Goal: Task Accomplishment & Management: Use online tool/utility

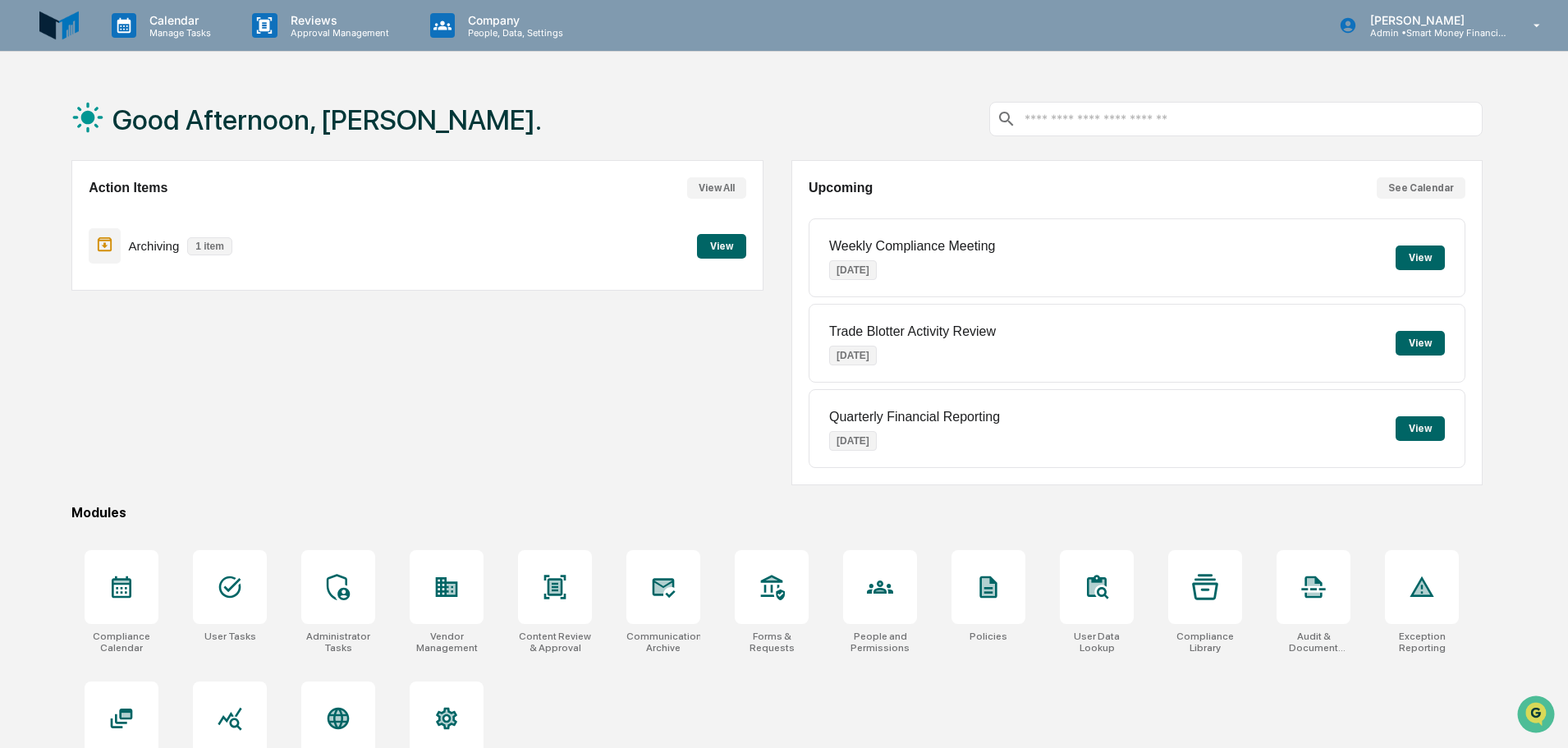
click at [283, 583] on div "Compliance Calendar User Tasks Administrator Tasks Vendor Management Content Re…" at bounding box center [777, 667] width 1411 height 254
click at [264, 579] on div at bounding box center [230, 586] width 74 height 74
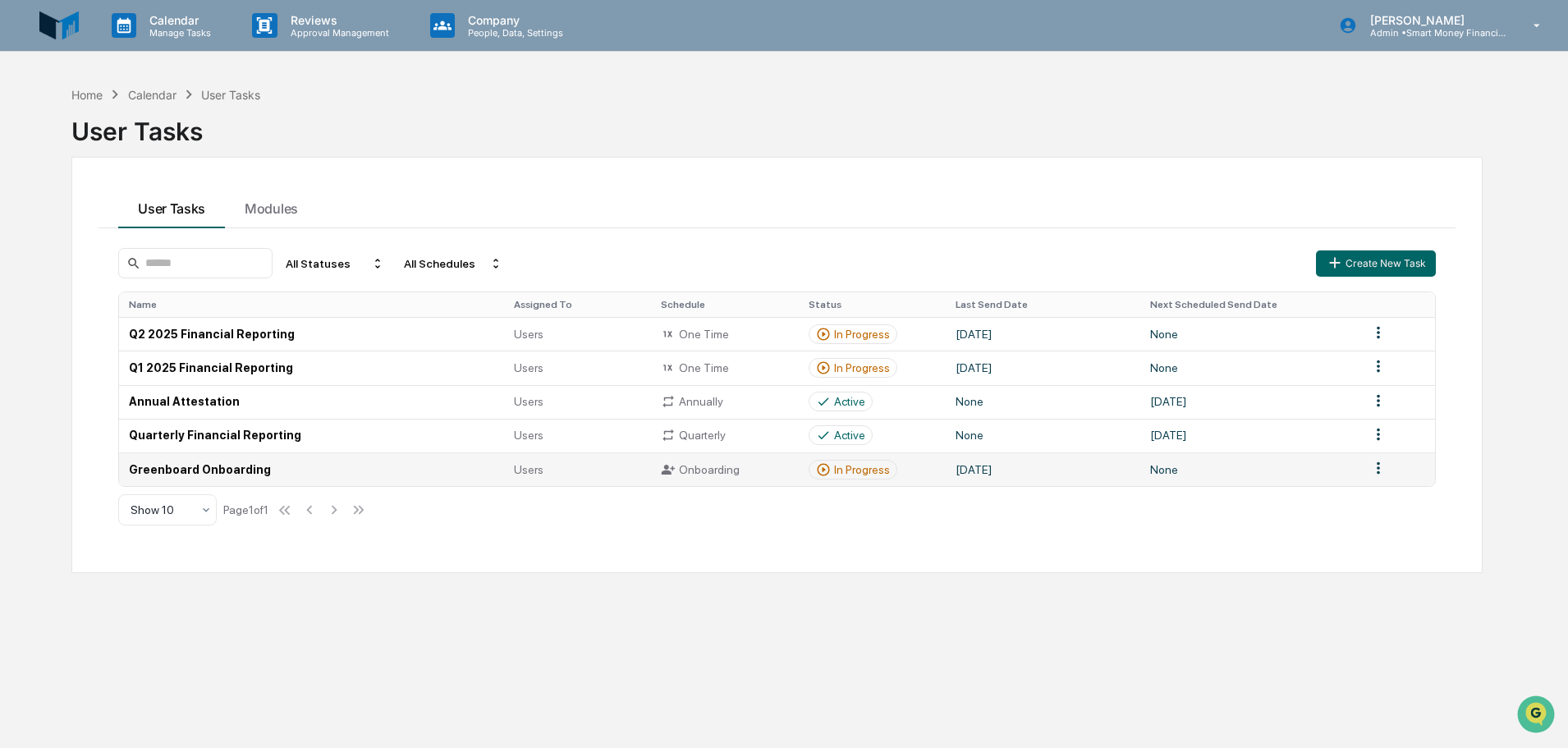
click at [455, 483] on td "Greenboard Onboarding" at bounding box center [311, 469] width 385 height 34
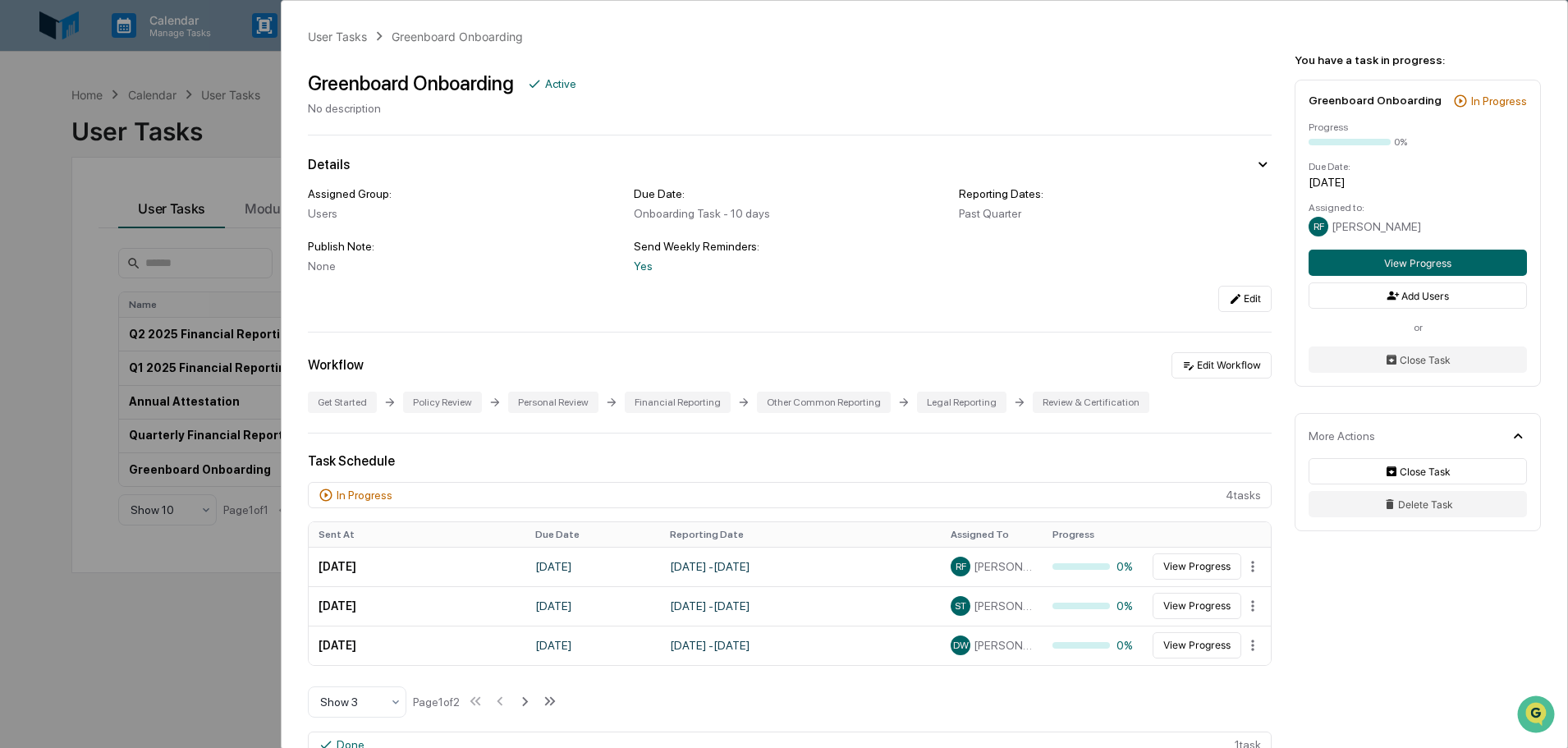
click at [258, 286] on div "User Tasks Greenboard Onboarding Greenboard Onboarding Active No description De…" at bounding box center [784, 374] width 1568 height 748
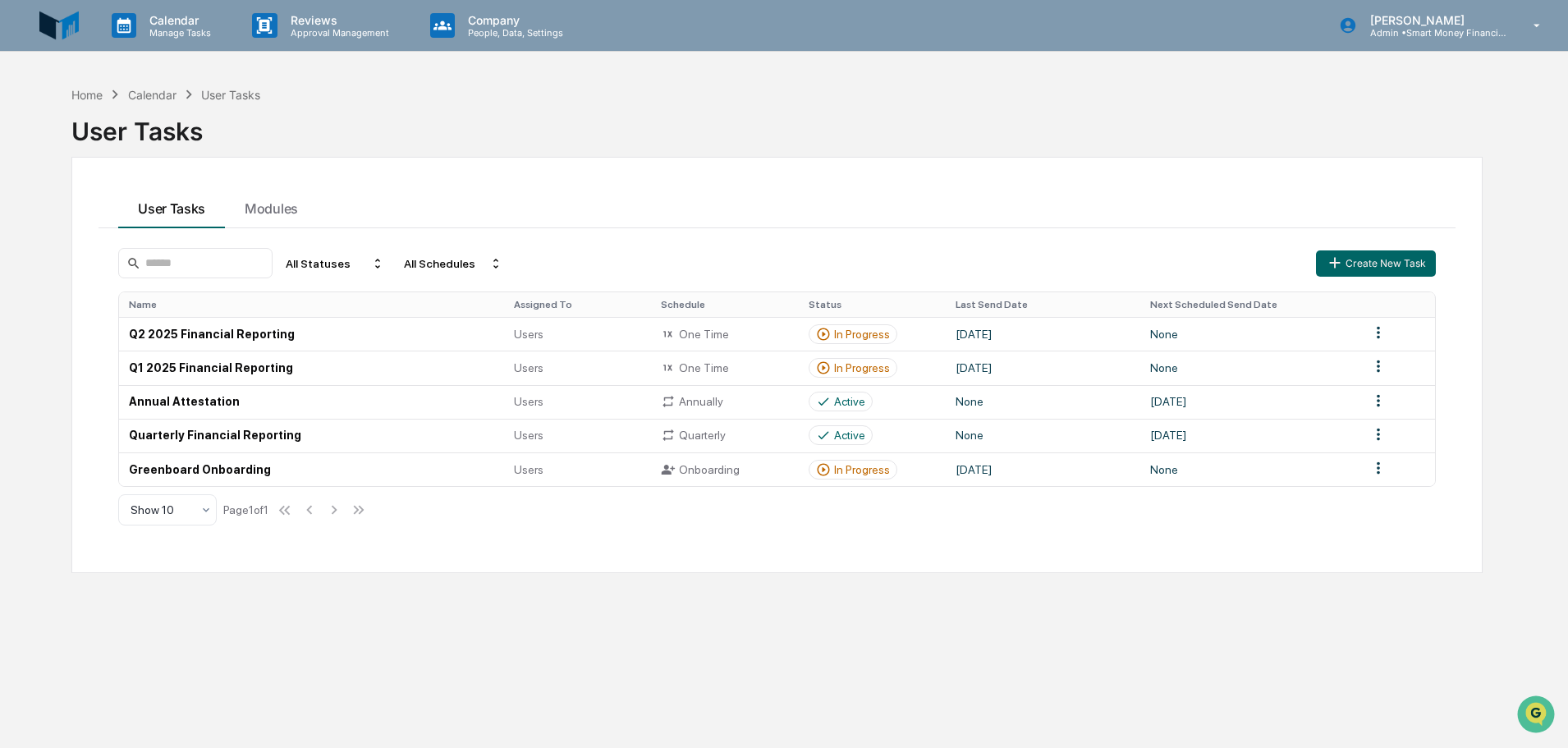
click at [164, 82] on div "Home Calendar User Tasks User Tasks User Tasks Modules All Statuses All Schedul…" at bounding box center [777, 451] width 1461 height 748
click at [200, 137] on div "User Tasks" at bounding box center [777, 124] width 1411 height 42
click at [158, 105] on div "User Tasks" at bounding box center [777, 124] width 1411 height 42
click at [148, 101] on div "Calendar" at bounding box center [152, 95] width 48 height 14
click at [140, 97] on div "Calendar" at bounding box center [152, 95] width 48 height 14
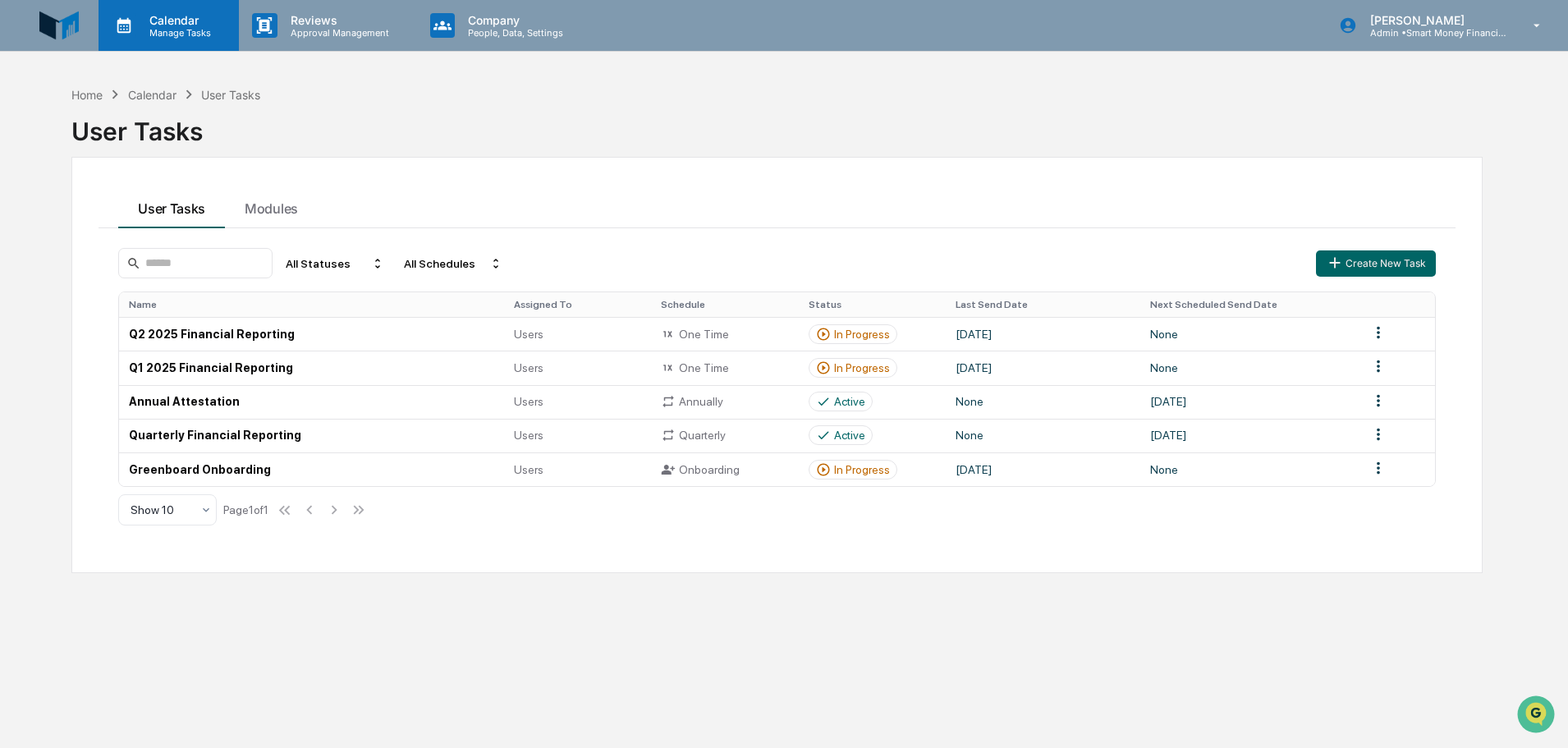
click at [130, 16] on icon at bounding box center [123, 25] width 25 height 25
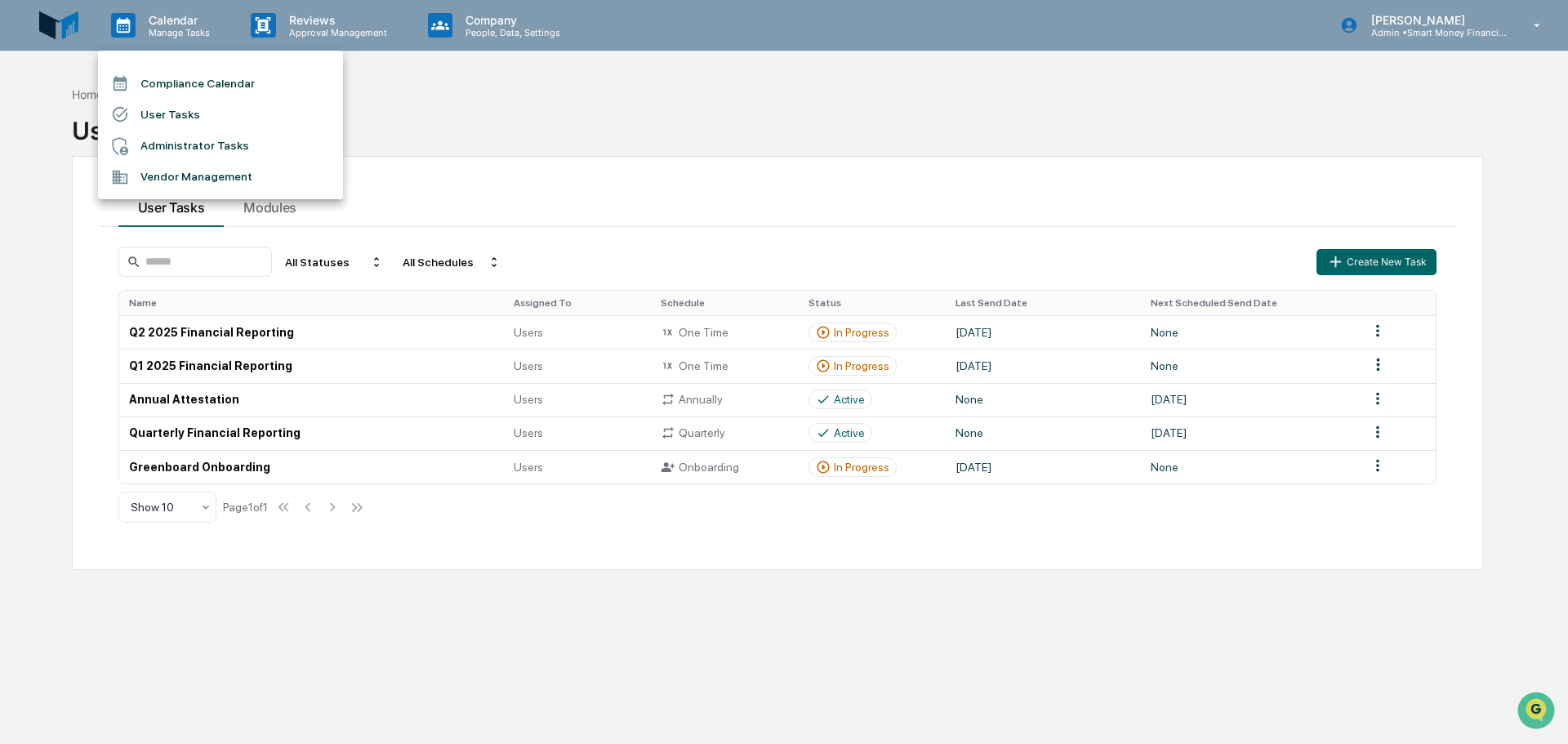
click at [65, 30] on div at bounding box center [784, 372] width 1568 height 744
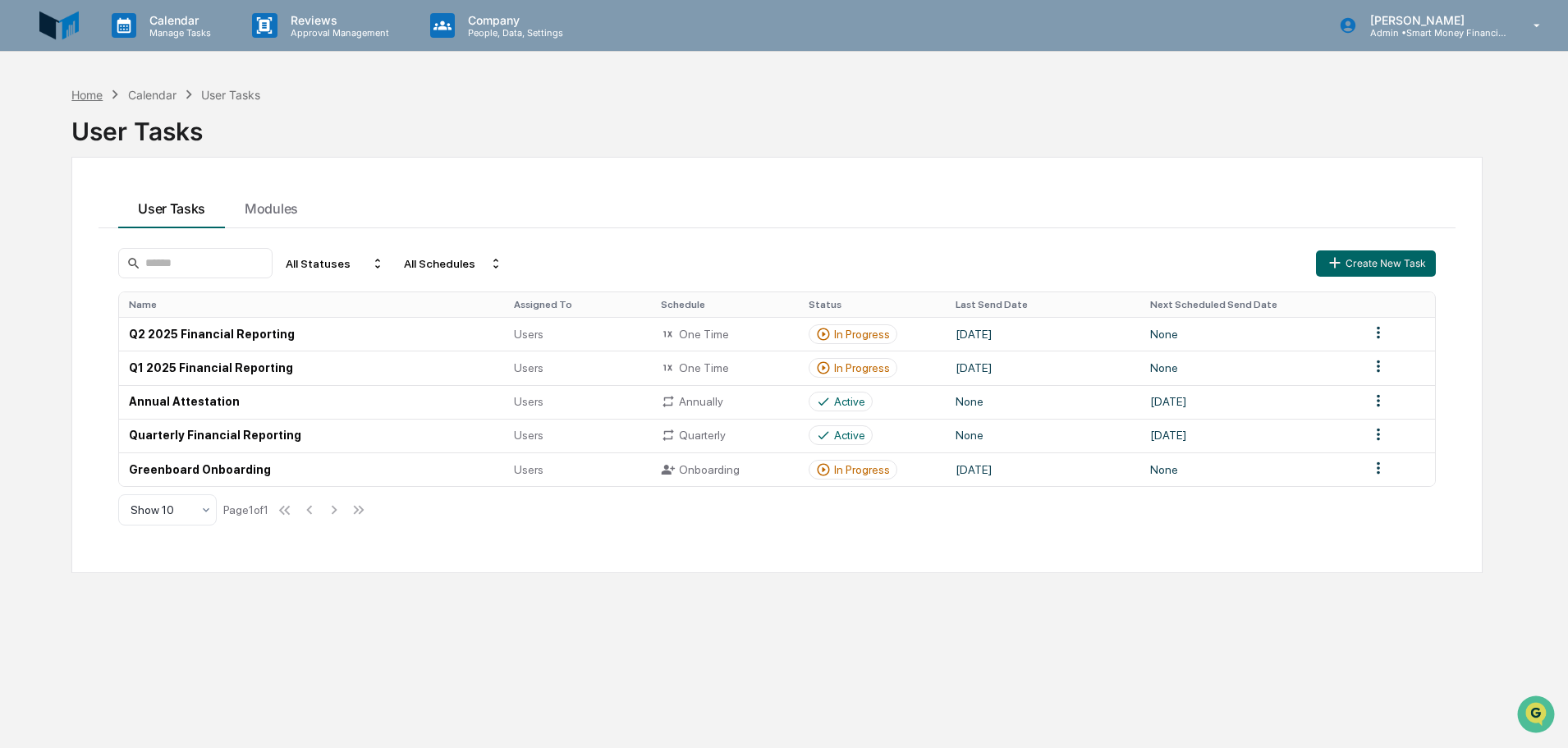
click at [88, 91] on div "Home" at bounding box center [87, 95] width 32 height 14
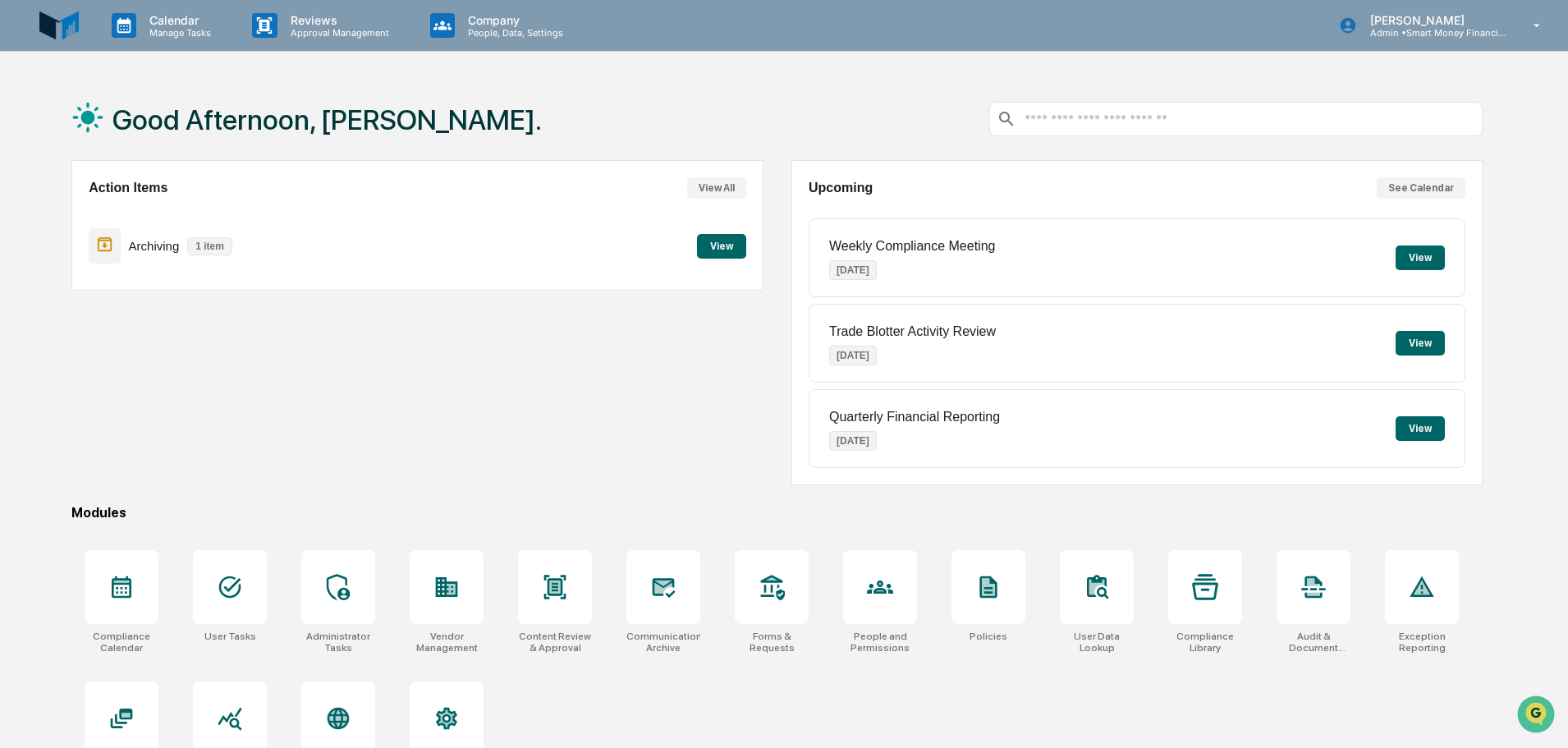
click at [718, 241] on button "View" at bounding box center [721, 245] width 49 height 25
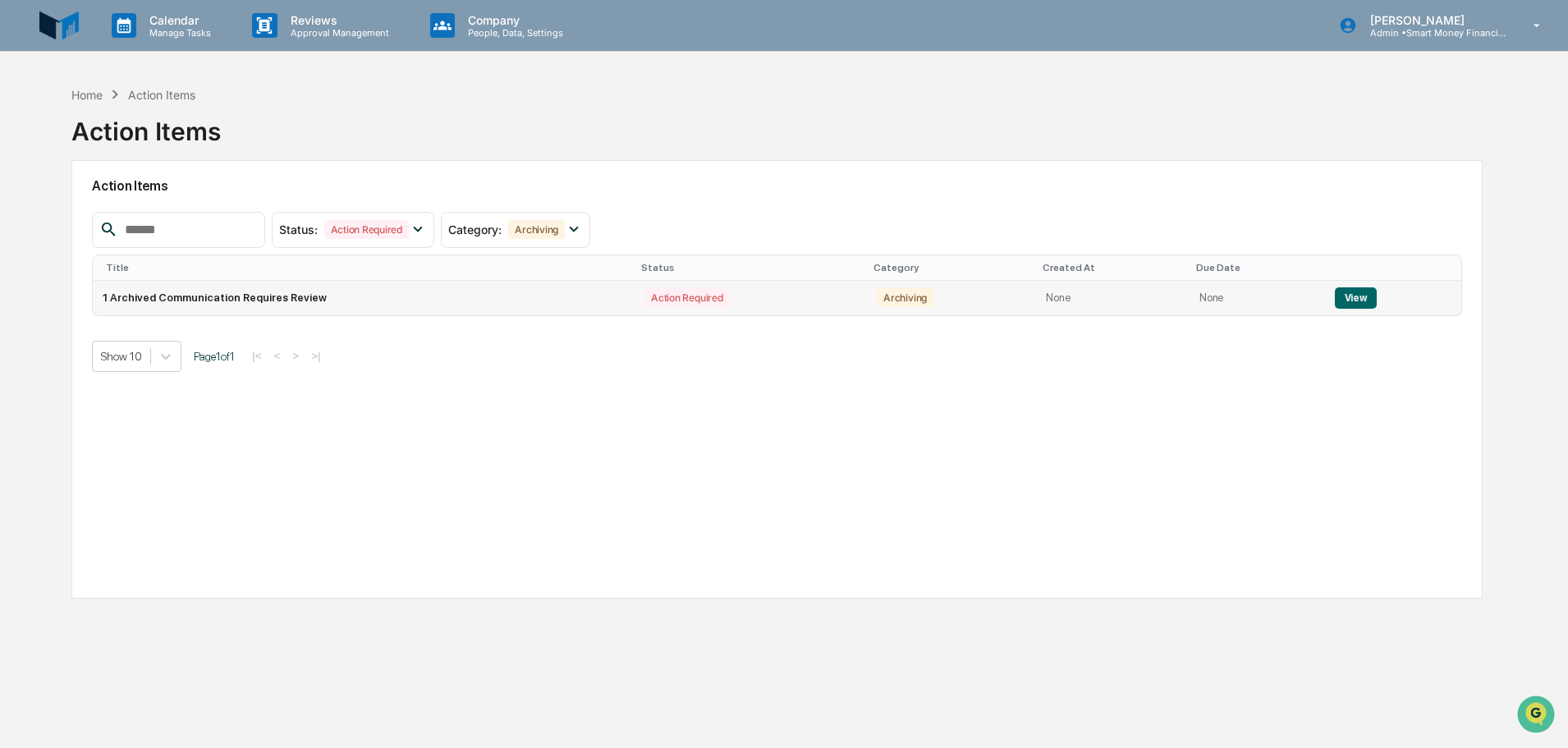
click at [1348, 303] on button "View" at bounding box center [1355, 299] width 41 height 22
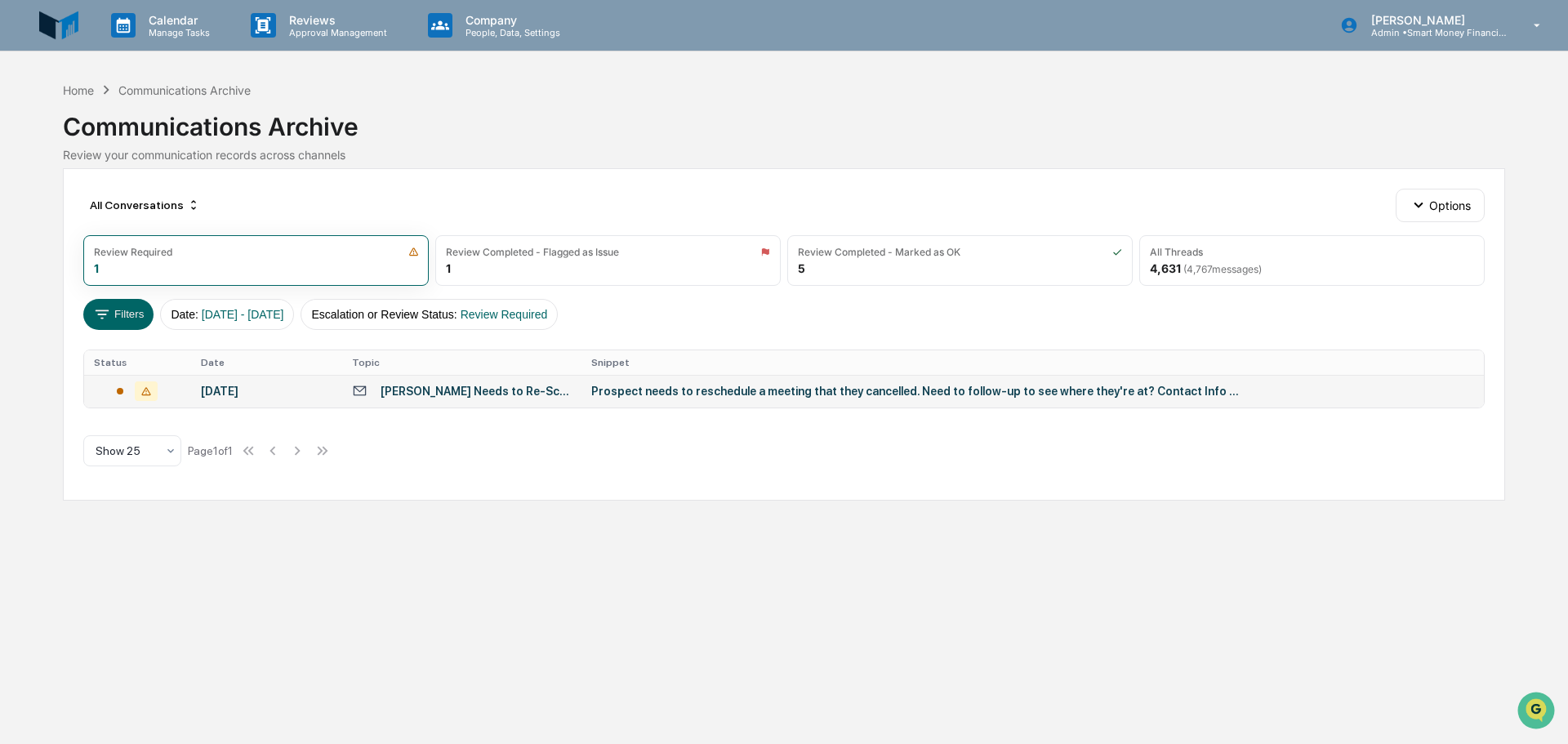
click at [442, 405] on td "[PERSON_NAME] Needs to Re-Schedule" at bounding box center [462, 390] width 239 height 32
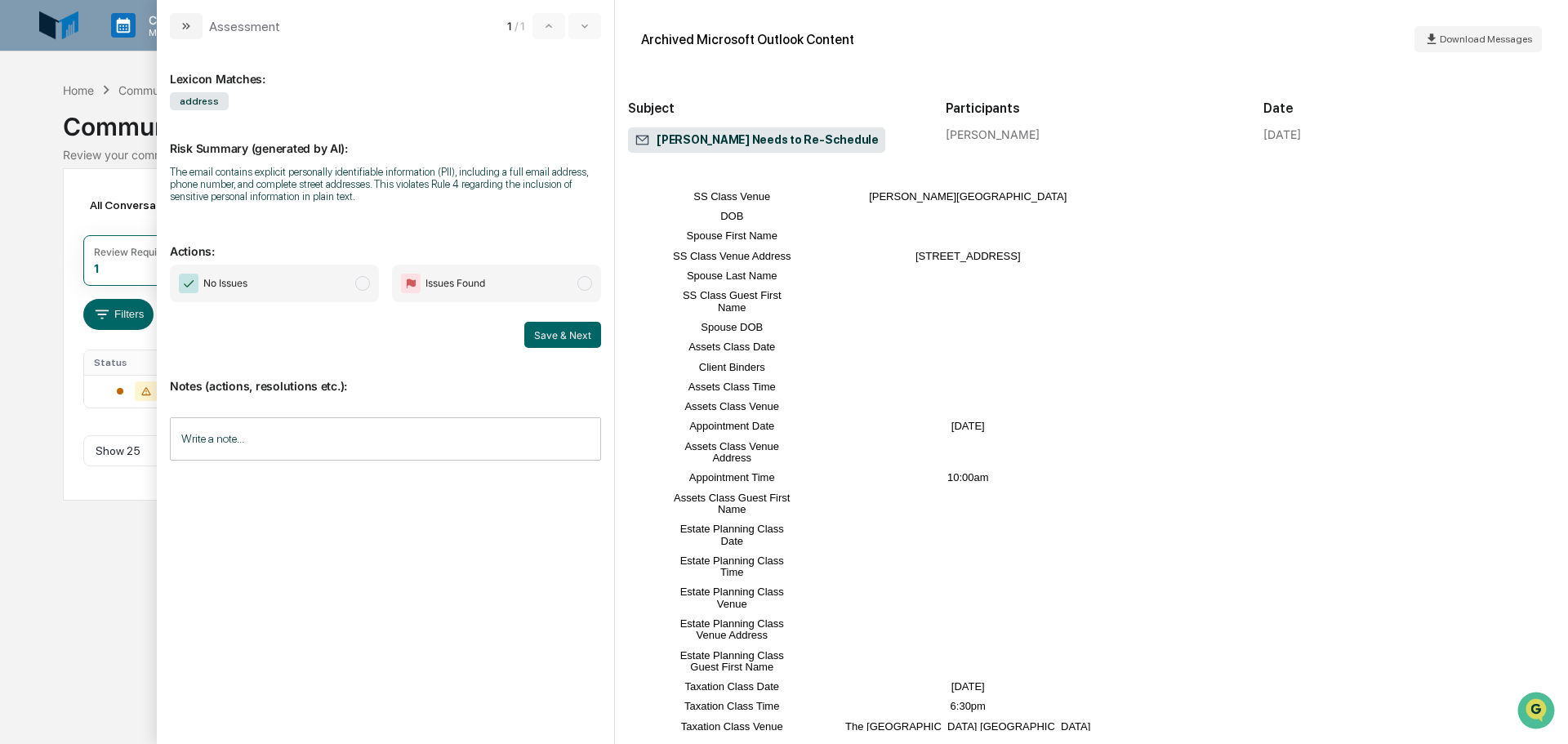
scroll to position [571, 0]
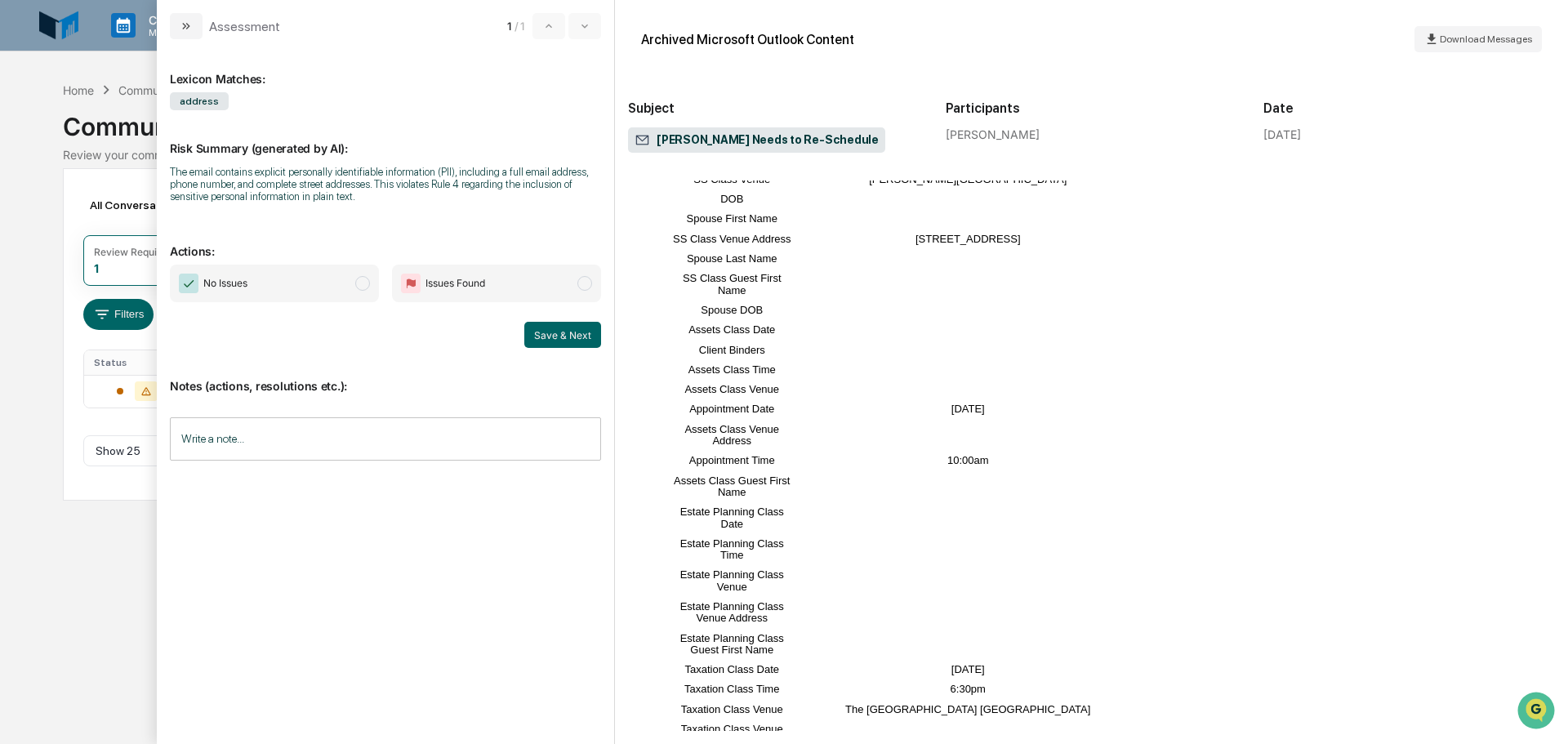
click at [523, 281] on span "Issues Found" at bounding box center [496, 283] width 209 height 37
click at [561, 325] on button "Save & Next" at bounding box center [563, 334] width 76 height 26
